Goal: Task Accomplishment & Management: Manage account settings

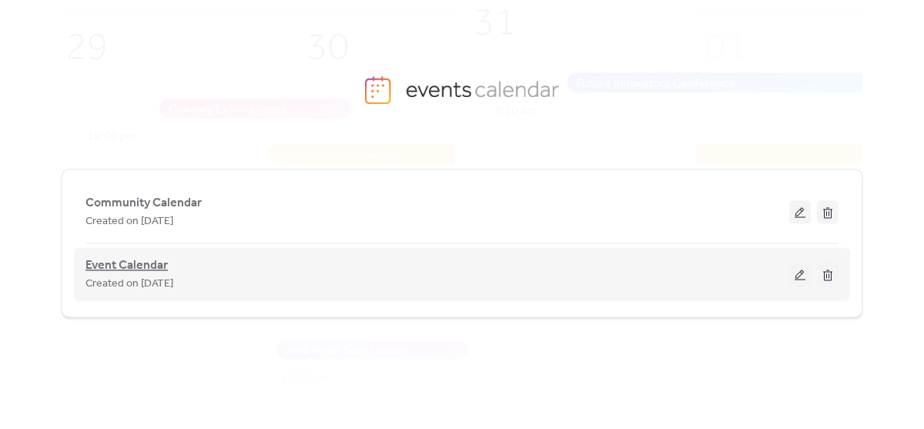
click at [154, 265] on span "Event Calendar" at bounding box center [126, 265] width 82 height 18
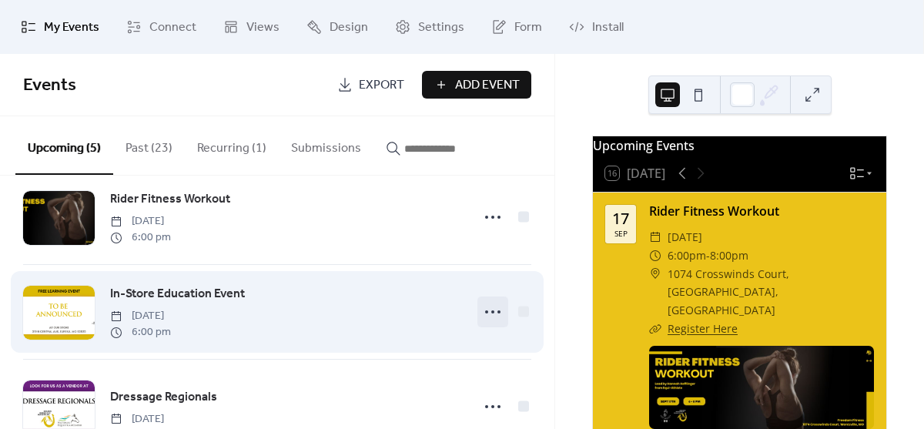
scroll to position [35, 0]
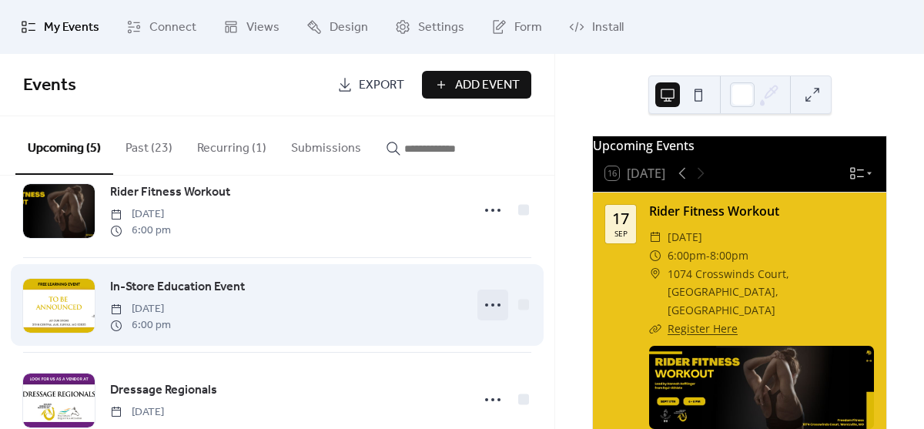
click at [492, 310] on icon at bounding box center [492, 305] width 25 height 25
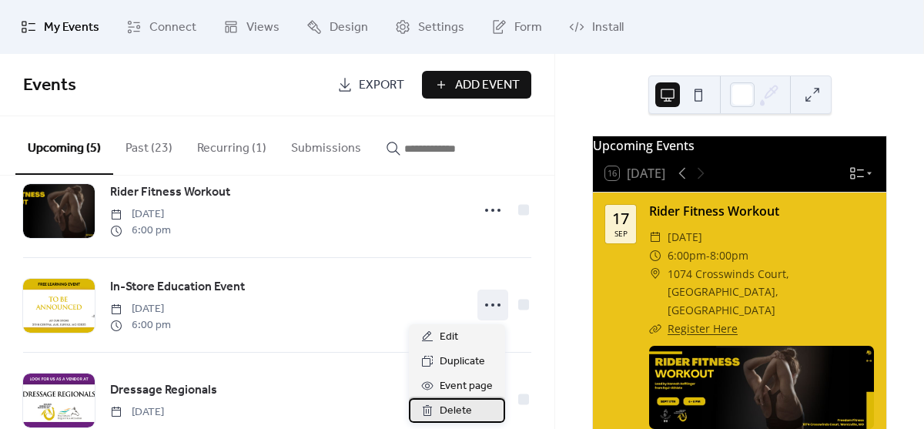
click at [454, 403] on span "Delete" at bounding box center [456, 411] width 32 height 18
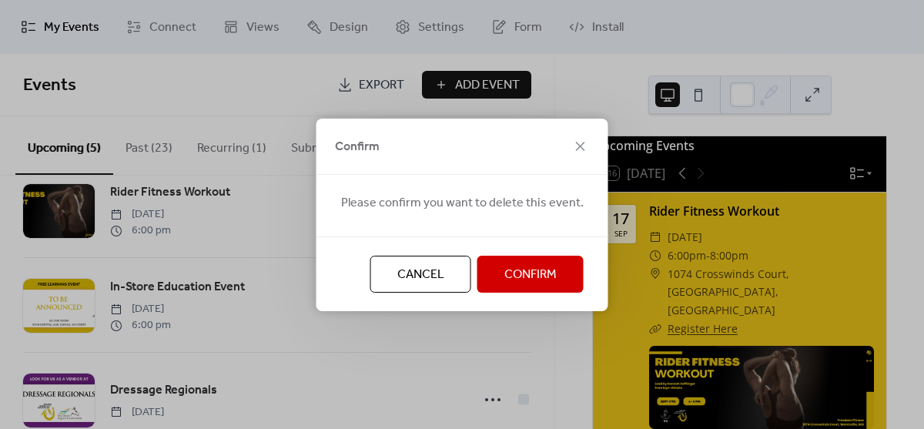
click at [540, 274] on span "Confirm" at bounding box center [530, 275] width 52 height 18
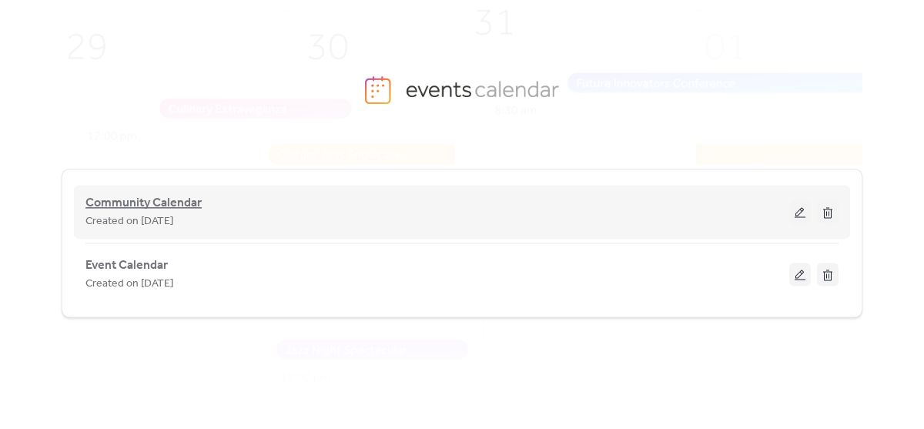
click at [145, 199] on span "Community Calendar" at bounding box center [143, 203] width 116 height 18
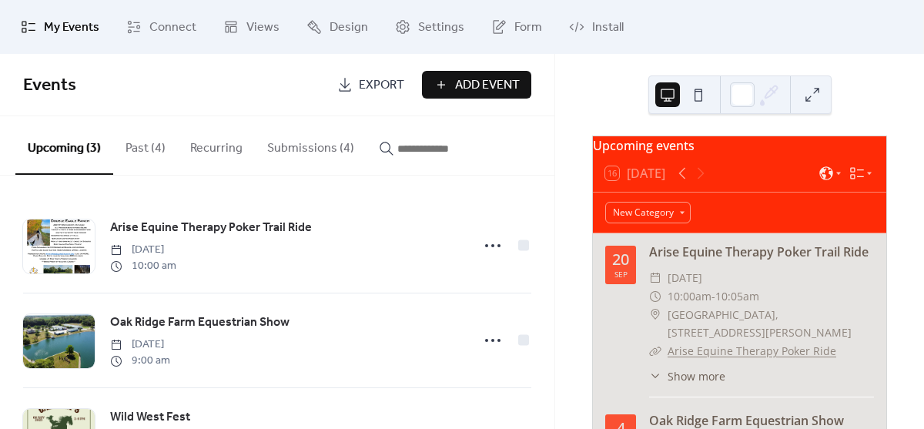
click at [326, 149] on button "Submissions (4)" at bounding box center [311, 144] width 112 height 57
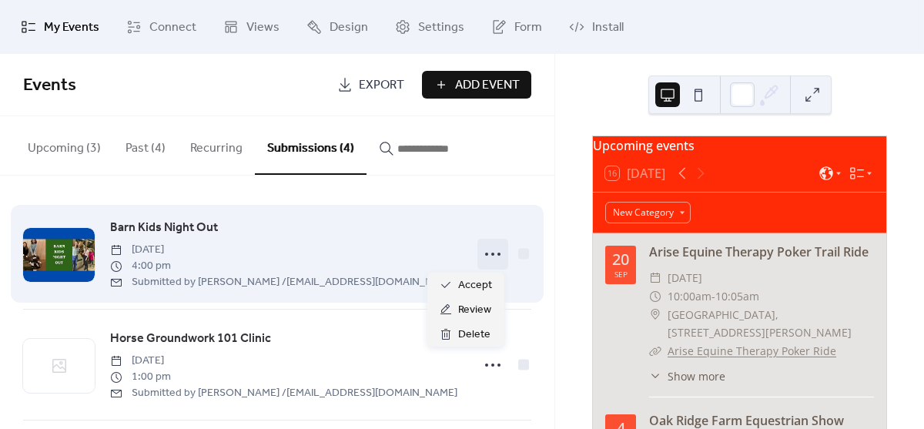
click at [480, 251] on icon at bounding box center [492, 254] width 25 height 25
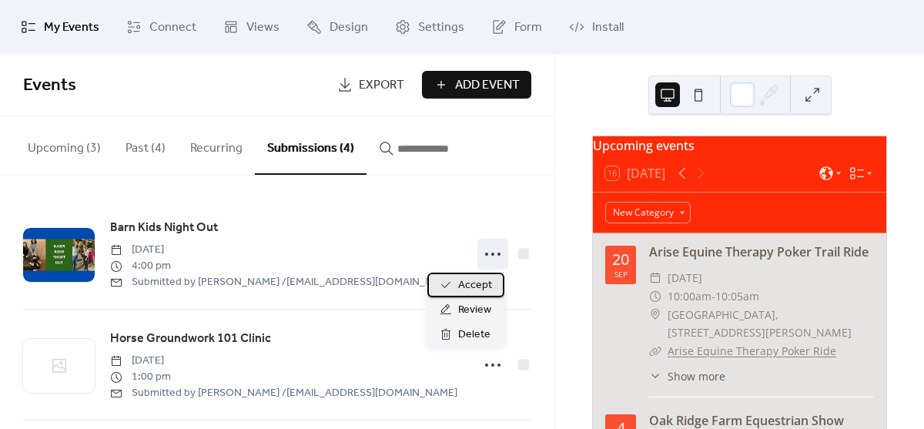
click at [470, 279] on span "Accept" at bounding box center [475, 285] width 34 height 18
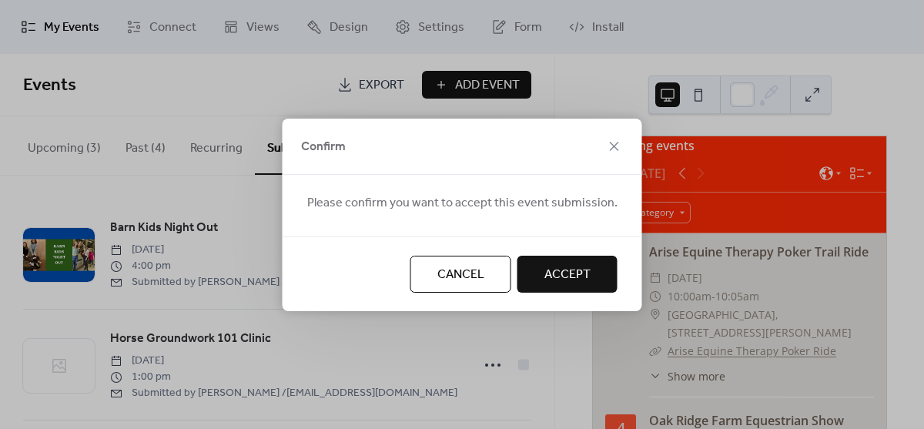
click at [560, 269] on span "Accept" at bounding box center [567, 275] width 46 height 18
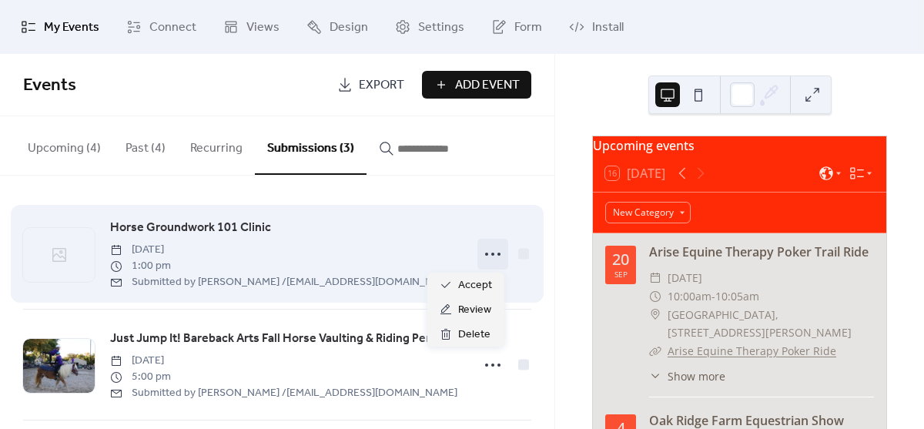
click at [485, 259] on icon at bounding box center [492, 254] width 25 height 25
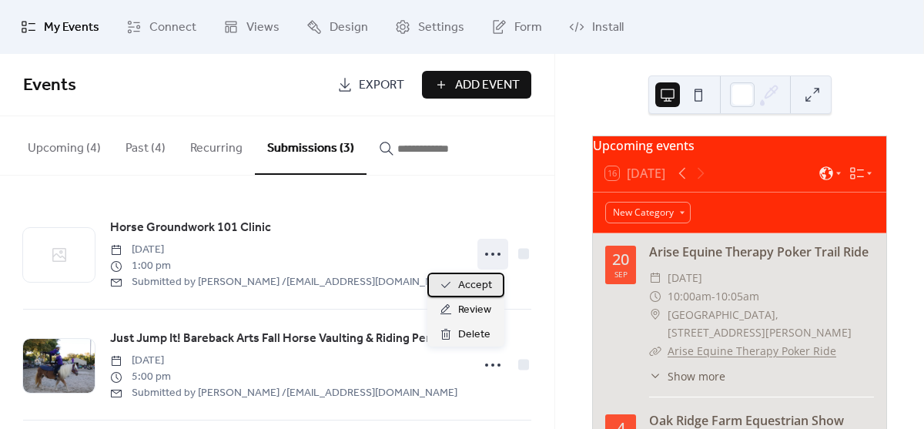
click at [476, 290] on span "Accept" at bounding box center [475, 285] width 34 height 18
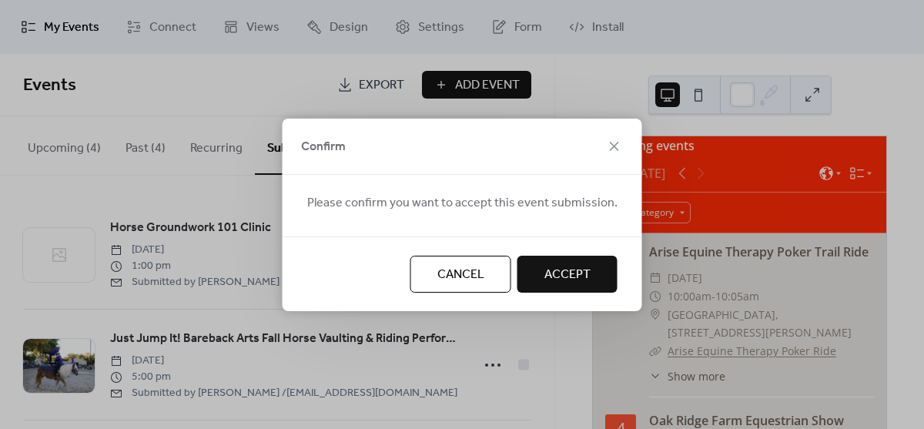
click at [584, 283] on span "Accept" at bounding box center [567, 275] width 46 height 18
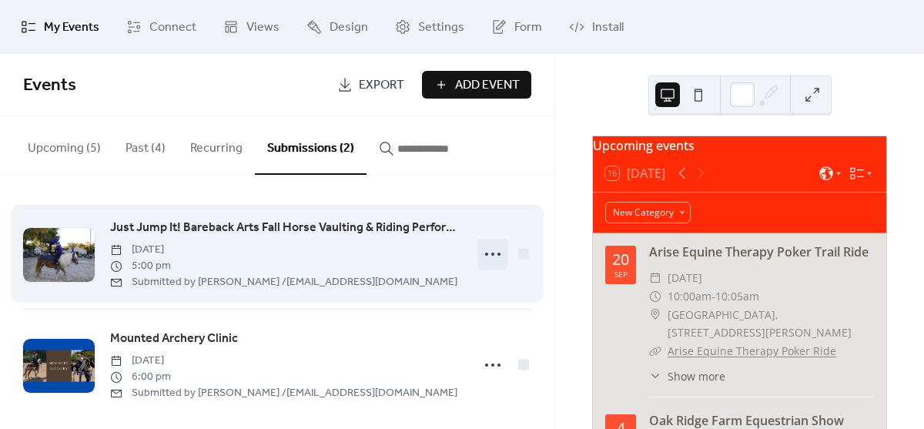
click at [487, 253] on icon at bounding box center [492, 254] width 25 height 25
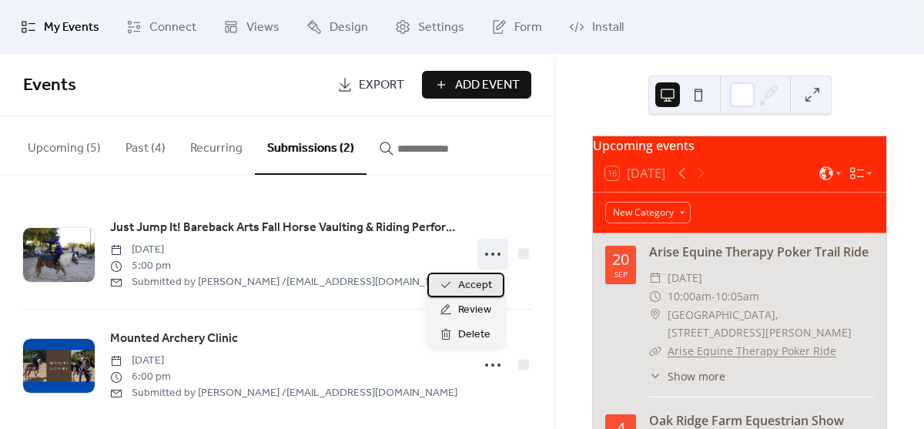
click at [464, 283] on span "Accept" at bounding box center [475, 285] width 34 height 18
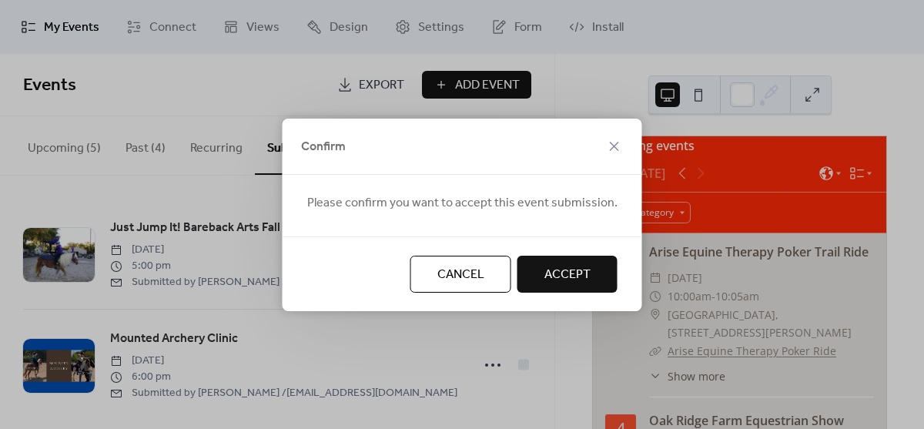
click at [557, 266] on span "Accept" at bounding box center [567, 275] width 46 height 18
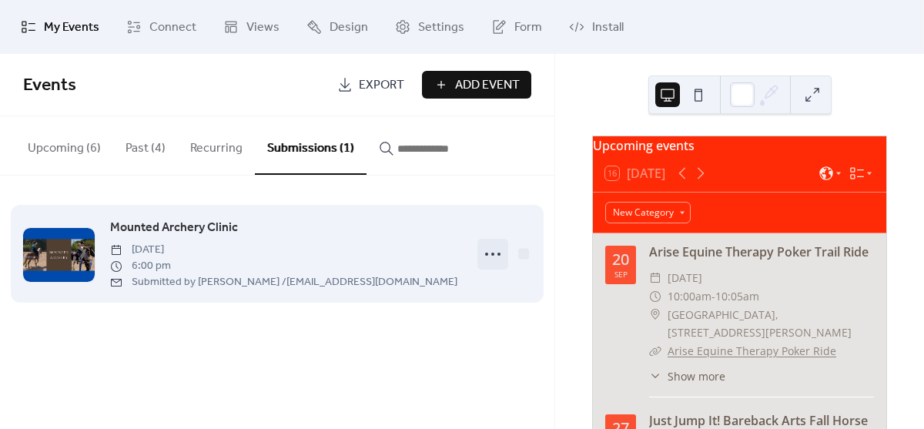
click at [487, 256] on icon at bounding box center [492, 254] width 25 height 25
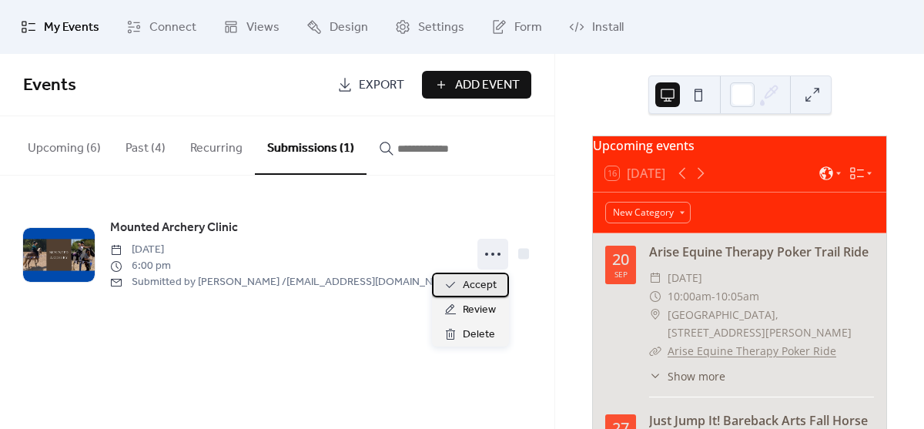
click at [479, 288] on span "Accept" at bounding box center [480, 285] width 34 height 18
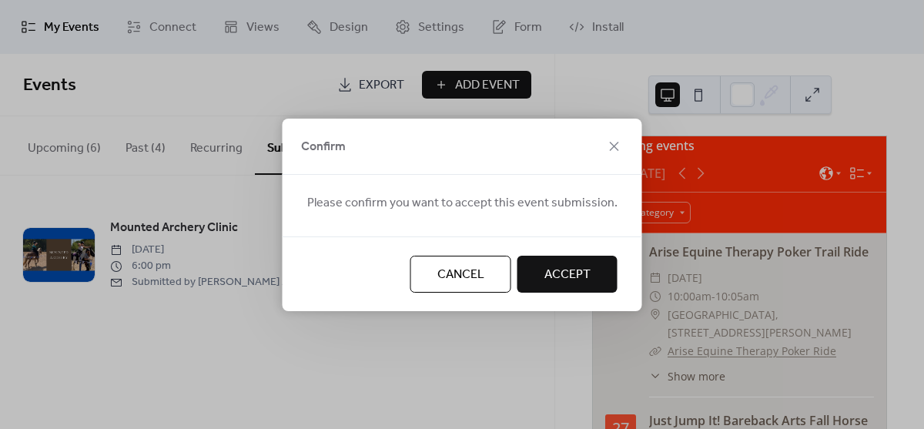
click at [561, 266] on span "Accept" at bounding box center [567, 275] width 46 height 18
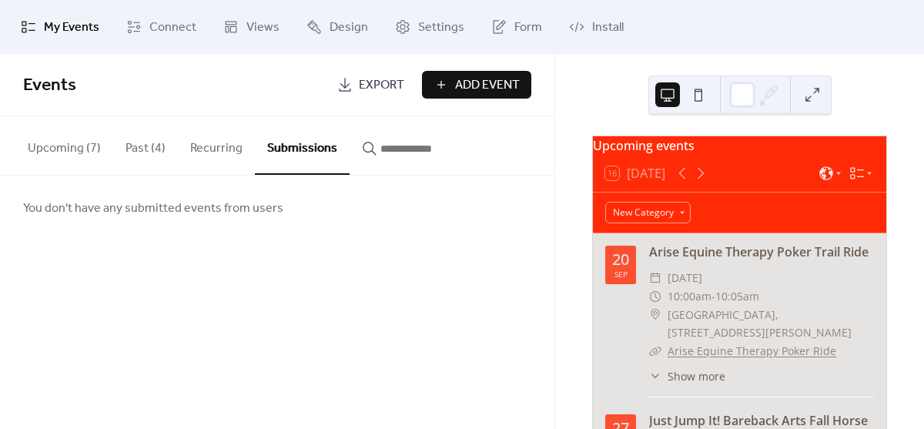
click at [55, 134] on button "Upcoming (7)" at bounding box center [64, 144] width 98 height 57
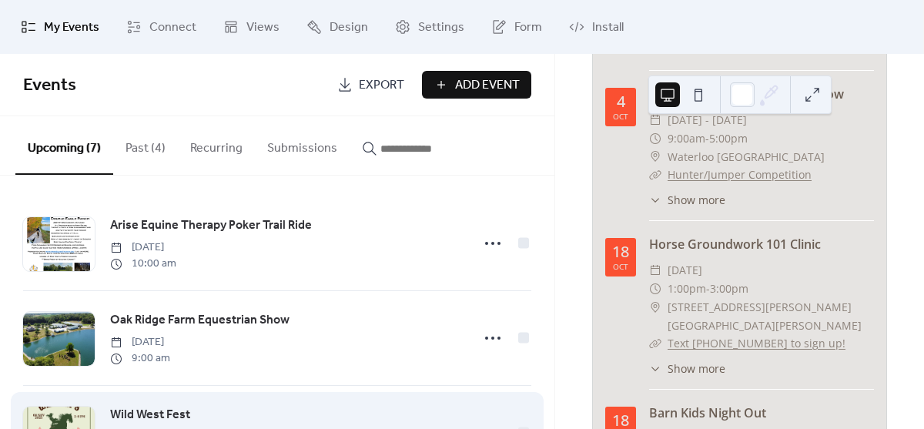
scroll to position [77, 0]
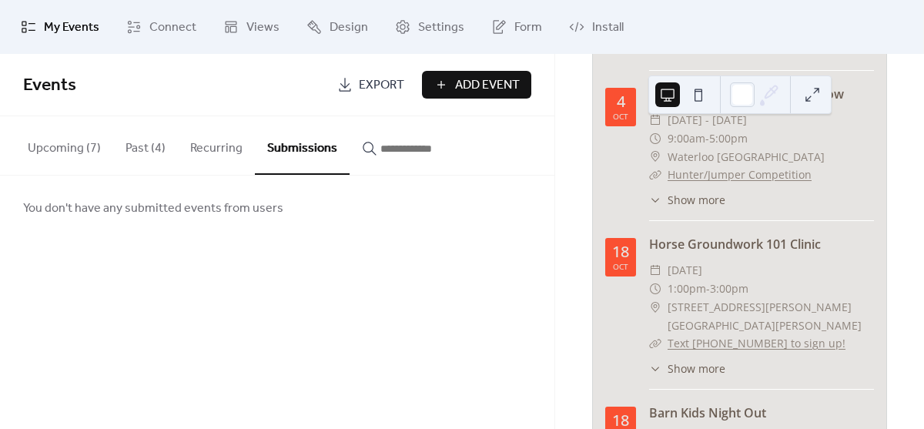
scroll to position [521, 0]
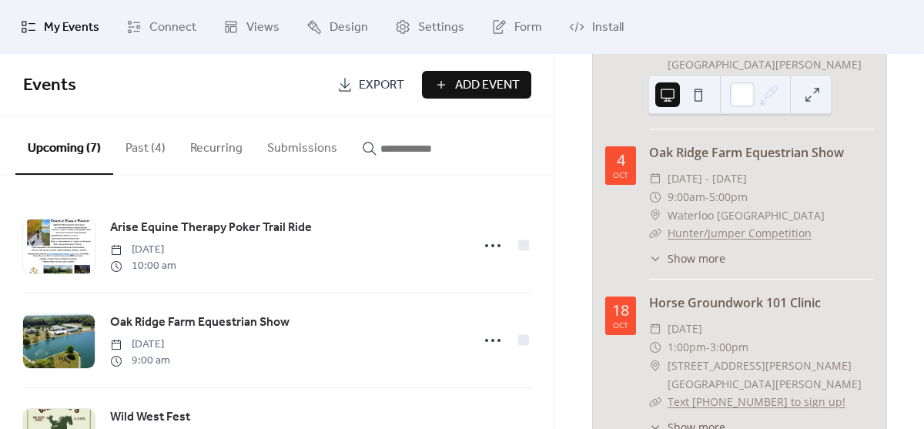
click at [138, 162] on button "Past (4)" at bounding box center [145, 144] width 65 height 57
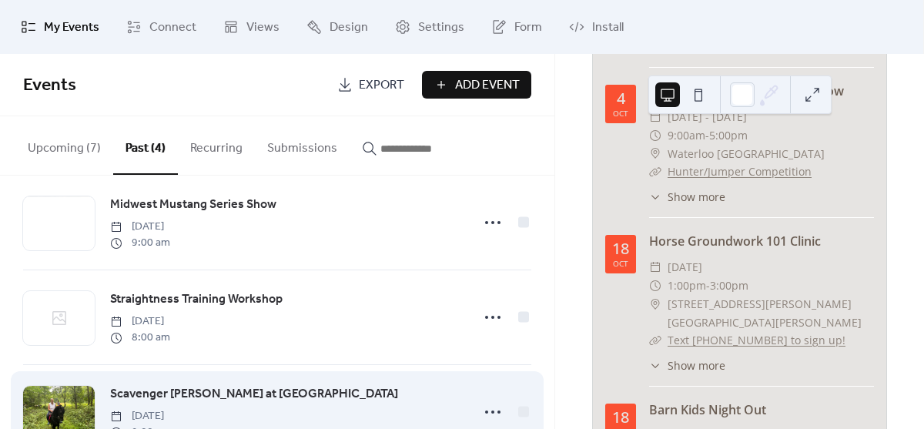
scroll to position [24, 0]
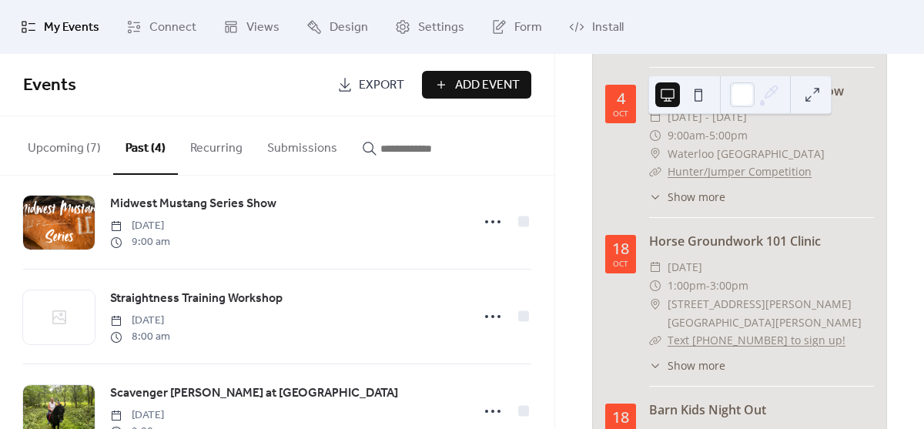
click at [42, 152] on button "Upcoming (7)" at bounding box center [64, 144] width 98 height 57
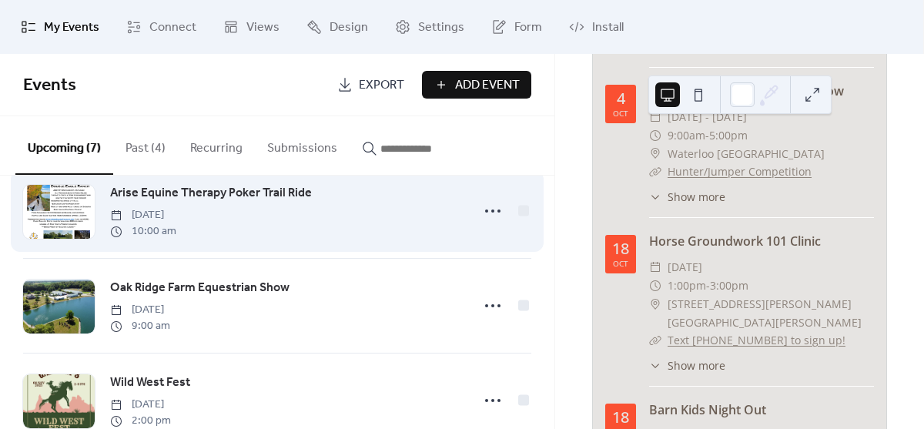
scroll to position [77, 0]
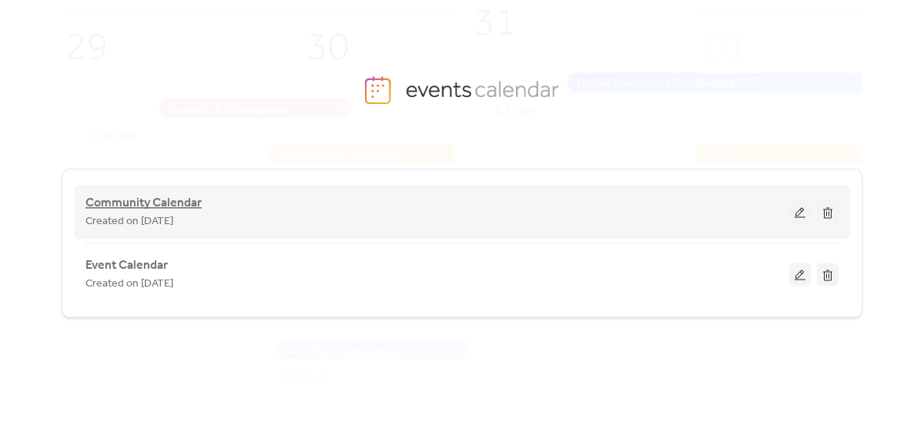
click at [161, 196] on span "Community Calendar" at bounding box center [143, 203] width 116 height 18
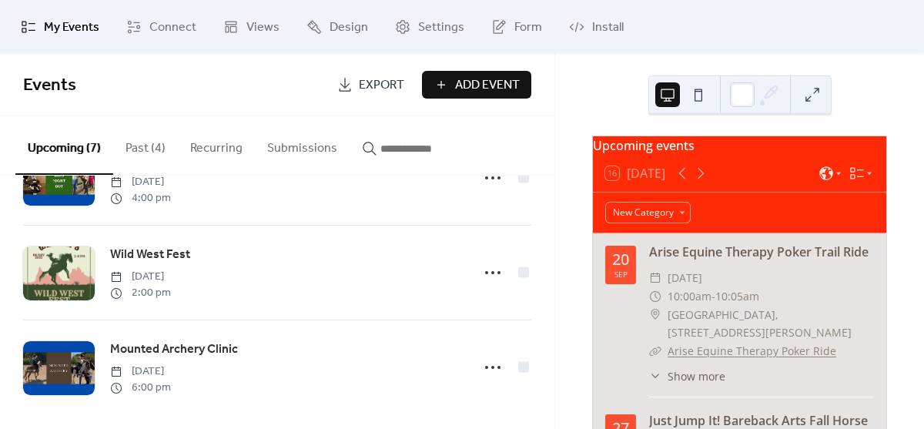
scroll to position [457, 0]
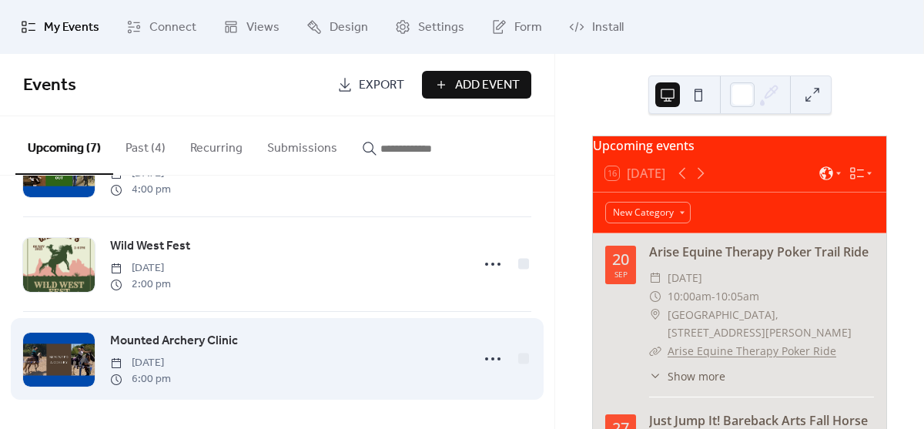
click at [149, 346] on span "Mounted Archery Clinic" at bounding box center [174, 341] width 128 height 18
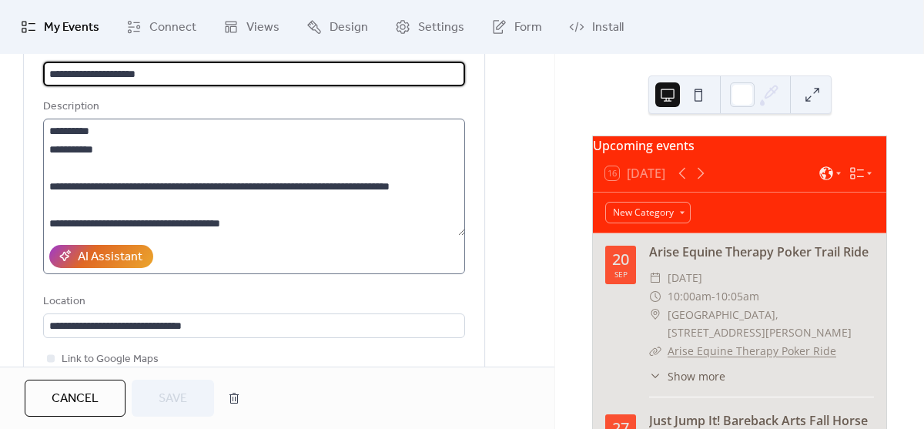
scroll to position [229, 0]
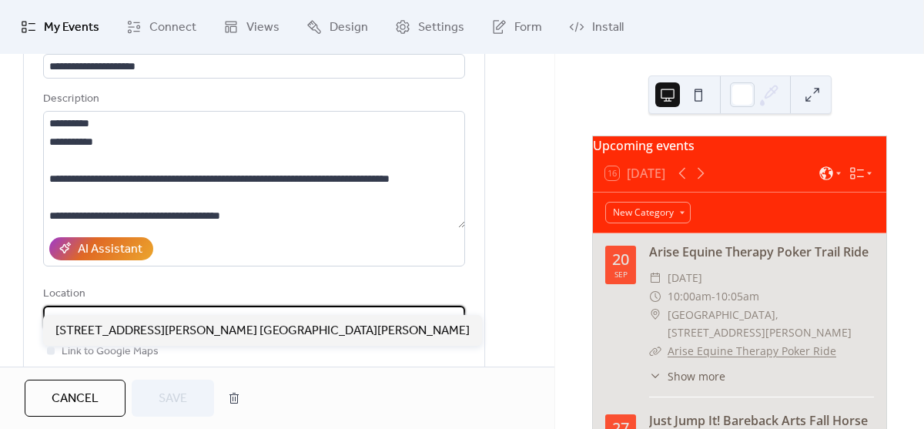
drag, startPoint x: 236, startPoint y: 296, endPoint x: -57, endPoint y: 296, distance: 292.6
click at [0, 296] on html "**********" at bounding box center [462, 214] width 924 height 429
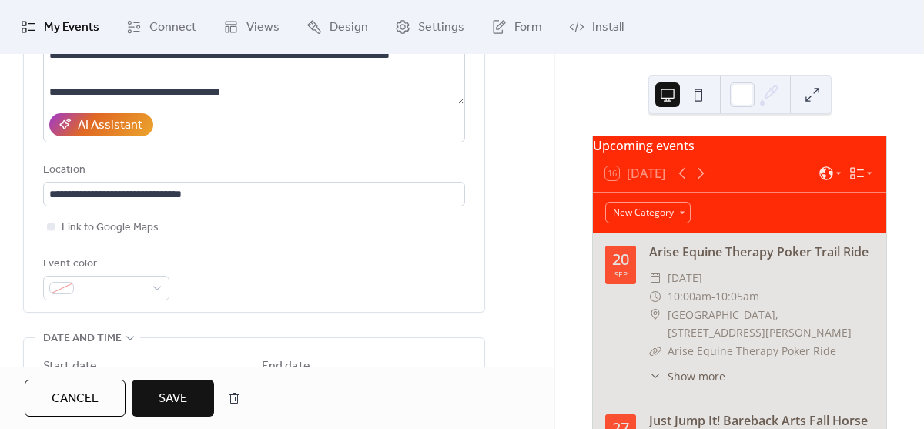
scroll to position [377, 0]
